Goal: Register for event/course

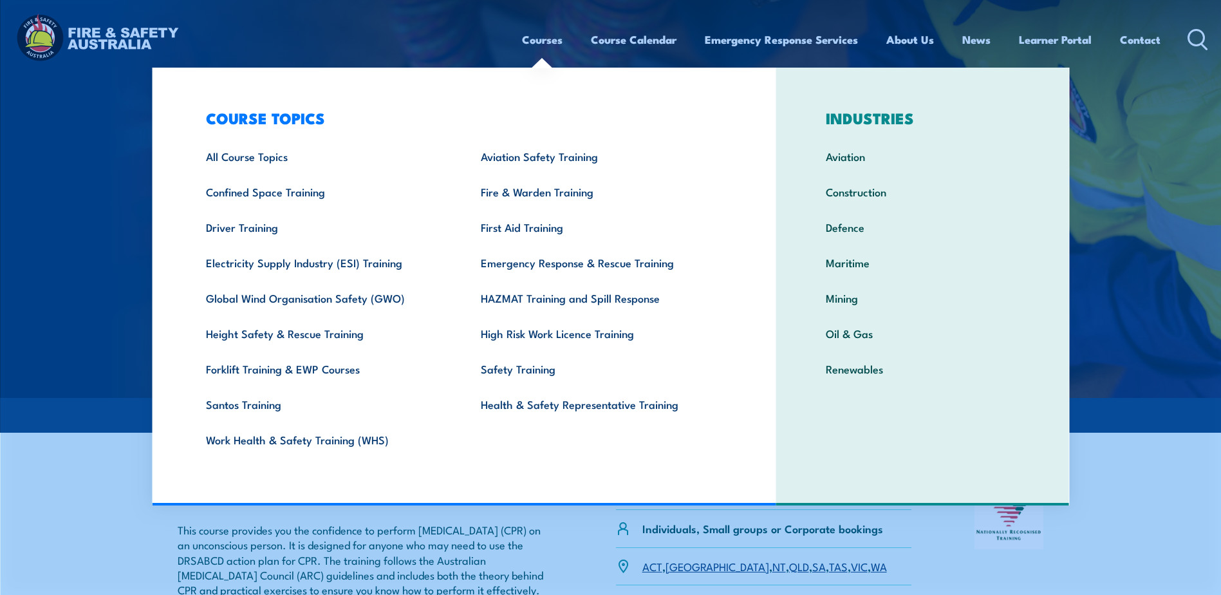
click at [554, 39] on link "Courses" at bounding box center [542, 40] width 41 height 34
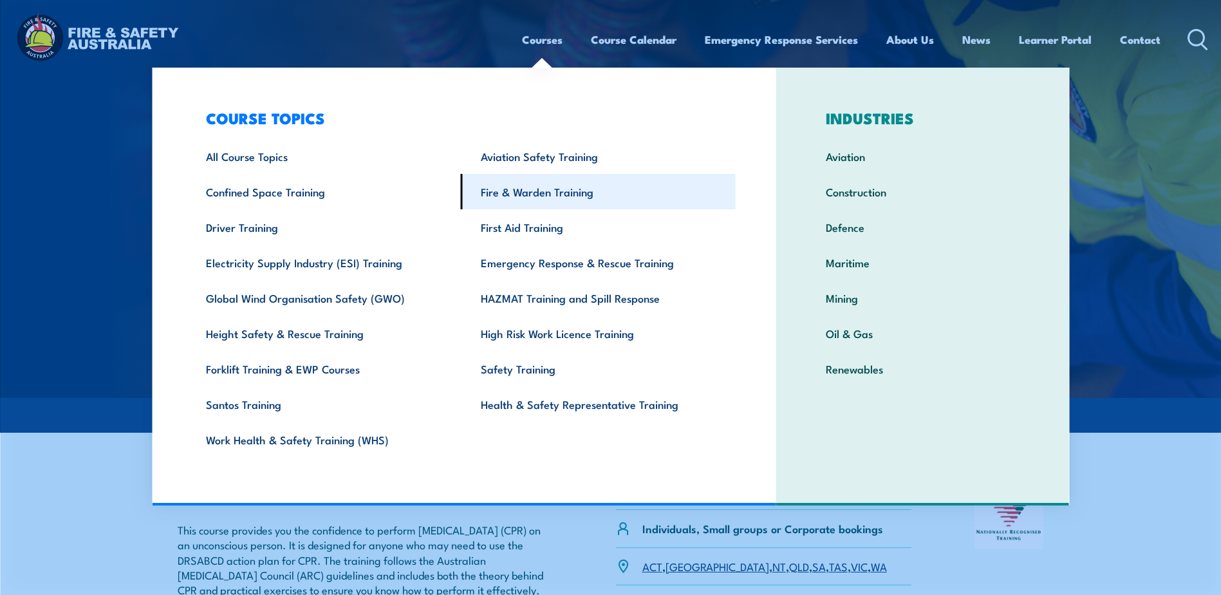
click at [525, 187] on link "Fire & Warden Training" at bounding box center [598, 191] width 275 height 35
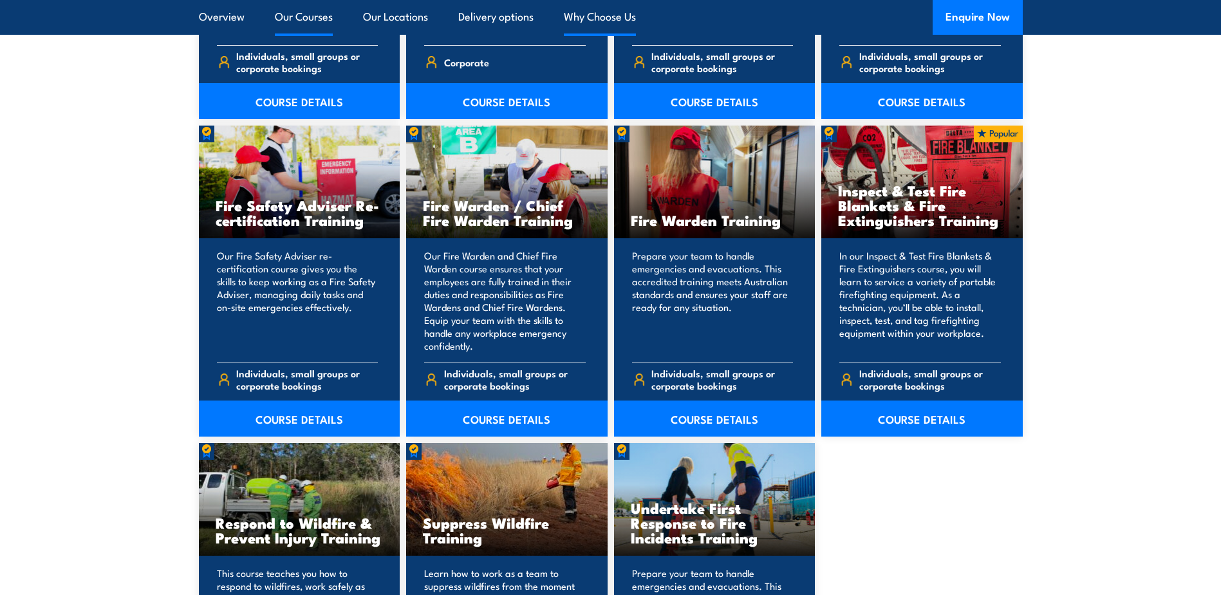
scroll to position [1674, 0]
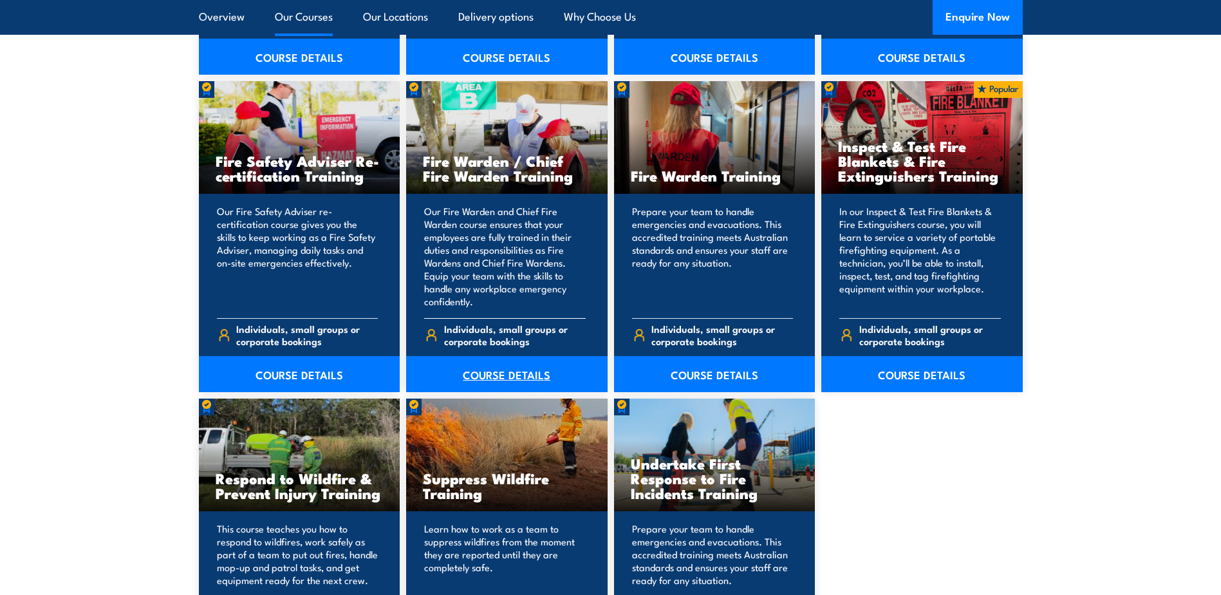
click at [492, 377] on link "COURSE DETAILS" at bounding box center [507, 374] width 202 height 36
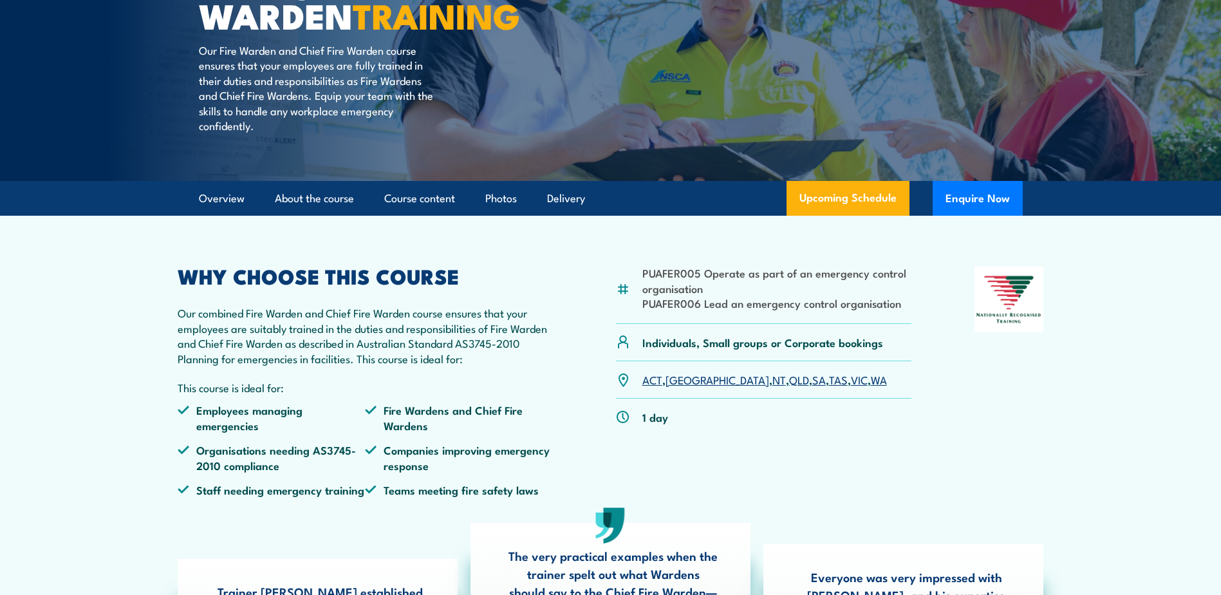
scroll to position [322, 0]
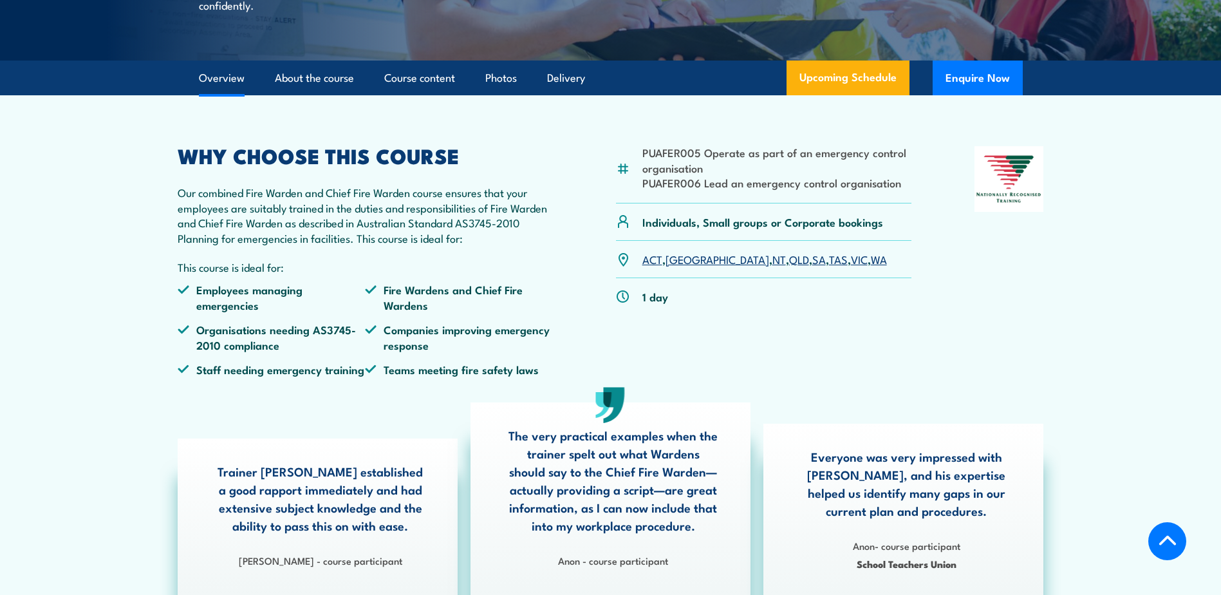
click at [812, 267] on link "SA" at bounding box center [819, 258] width 14 height 15
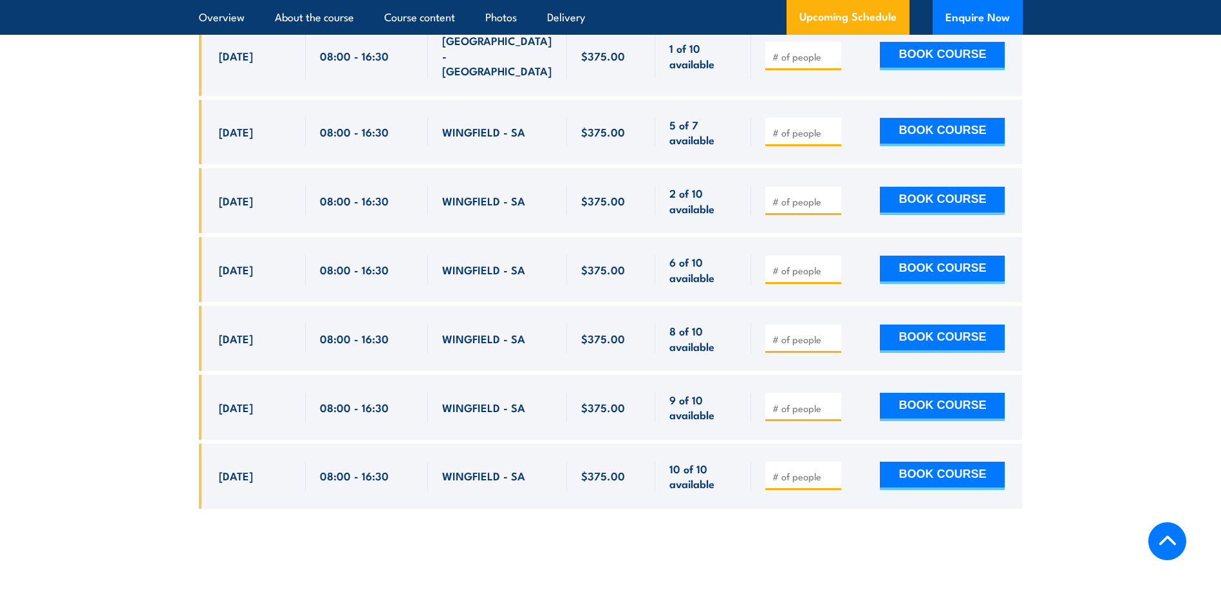
scroll to position [2473, 0]
